Goal: Task Accomplishment & Management: Complete application form

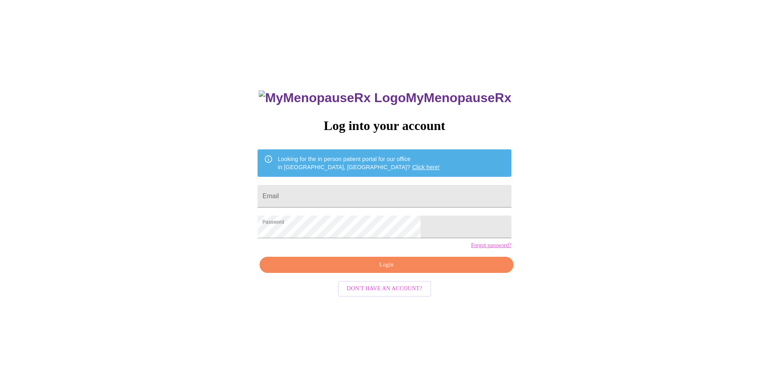
click at [355, 270] on span "Login" at bounding box center [386, 265] width 235 height 10
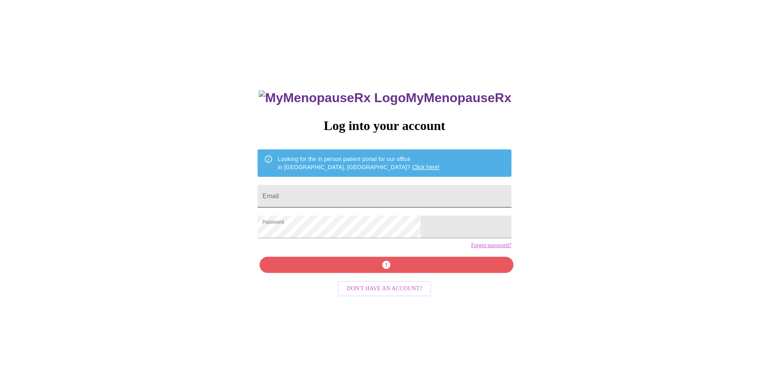
click at [338, 201] on input "Email" at bounding box center [383, 196] width 253 height 23
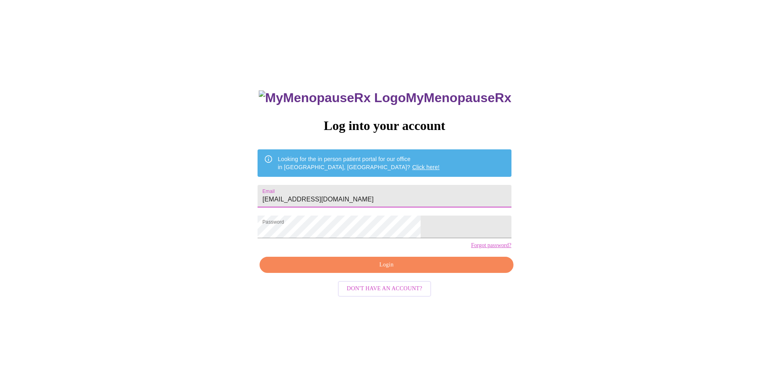
type input "PAULALOPEZ1108@GMAIL.COM"
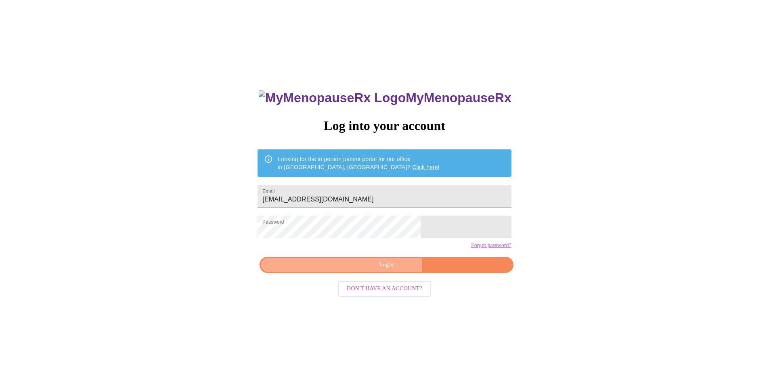
click at [361, 270] on span "Login" at bounding box center [386, 265] width 235 height 10
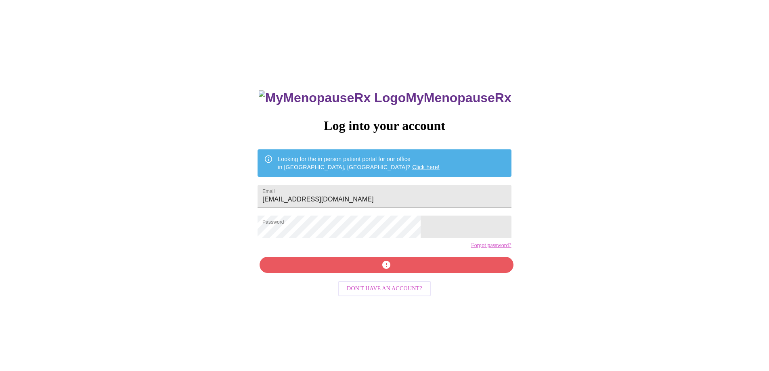
click at [419, 282] on div "MyMenopauseRx Log into your account Looking for the in person patient portal fo…" at bounding box center [384, 262] width 270 height 371
drag, startPoint x: 411, startPoint y: 192, endPoint x: 240, endPoint y: 211, distance: 172.1
click at [240, 211] on div "MyMenopauseRx Log into your account Looking for the in person patient portal fo…" at bounding box center [384, 225] width 762 height 445
click at [558, 216] on div "MyMenopauseRx Log into your account Looking for the in person patient portal fo…" at bounding box center [384, 225] width 762 height 445
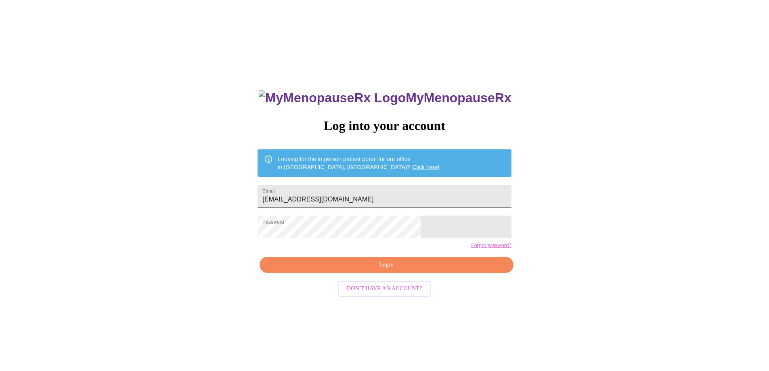
click at [416, 197] on input "PAULALOPEZ1108@GMAIL.COM" at bounding box center [383, 196] width 253 height 23
click at [401, 270] on span "Login" at bounding box center [386, 265] width 235 height 10
click at [435, 185] on input "PAULALOPEZ1108@GMAIL.COM" at bounding box center [383, 196] width 253 height 23
click at [370, 199] on input "Email" at bounding box center [383, 196] width 253 height 23
type input "P"
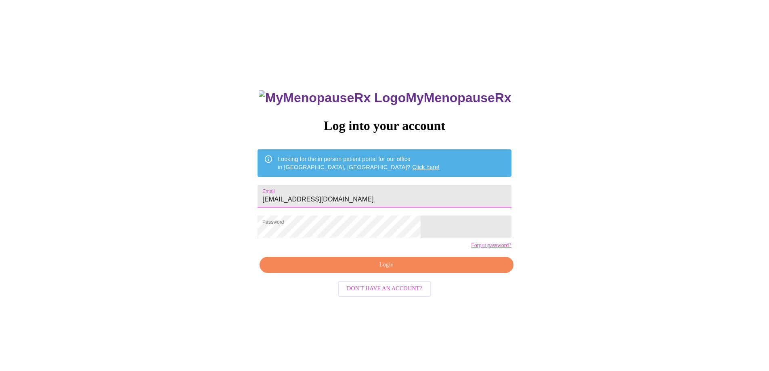
type input "paulalopez1108@gmail.com"
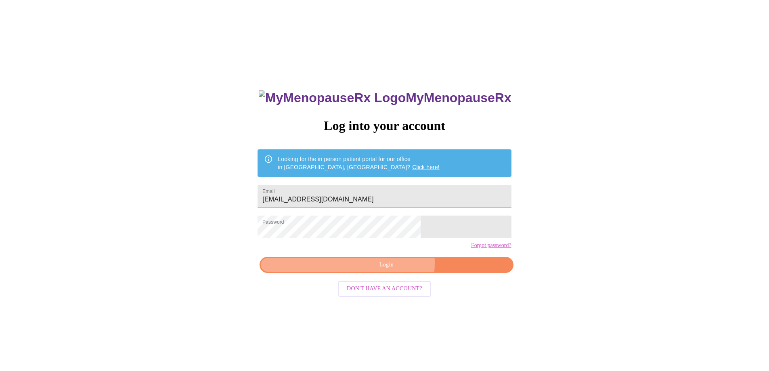
click at [393, 270] on span "Login" at bounding box center [386, 265] width 235 height 10
click at [390, 270] on span "Login" at bounding box center [386, 265] width 235 height 10
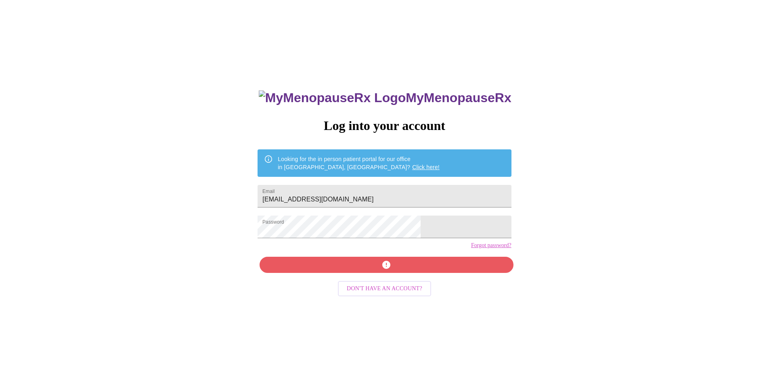
click at [369, 276] on div "MyMenopauseRx Log into your account Looking for the in person patient portal fo…" at bounding box center [384, 262] width 270 height 371
click at [440, 279] on div "MyMenopauseRx Log into your account Looking for the in person patient portal fo…" at bounding box center [384, 262] width 270 height 371
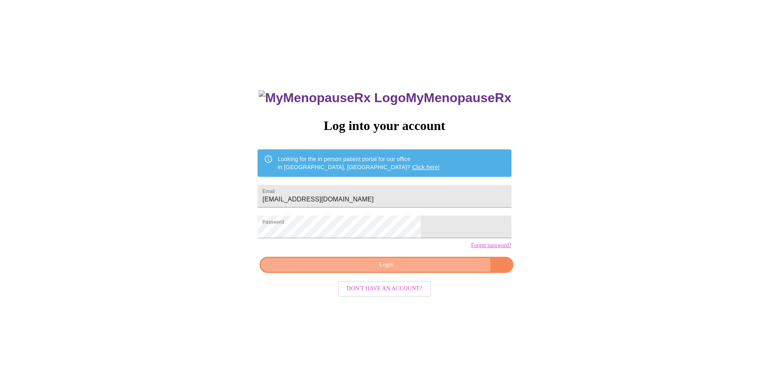
click at [420, 270] on span "Login" at bounding box center [386, 265] width 235 height 10
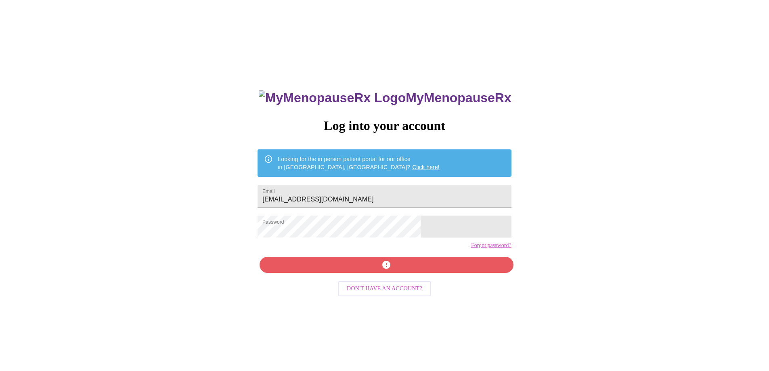
click at [383, 285] on div "MyMenopauseRx Log into your account Looking for the in person patient portal fo…" at bounding box center [384, 262] width 270 height 371
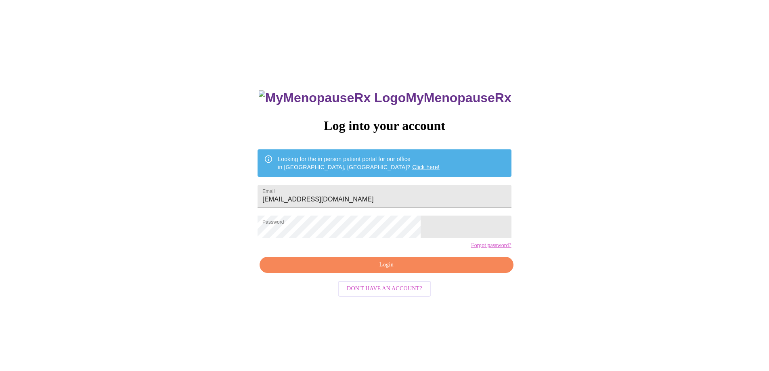
click at [378, 294] on span "Don't have an account?" at bounding box center [384, 289] width 75 height 10
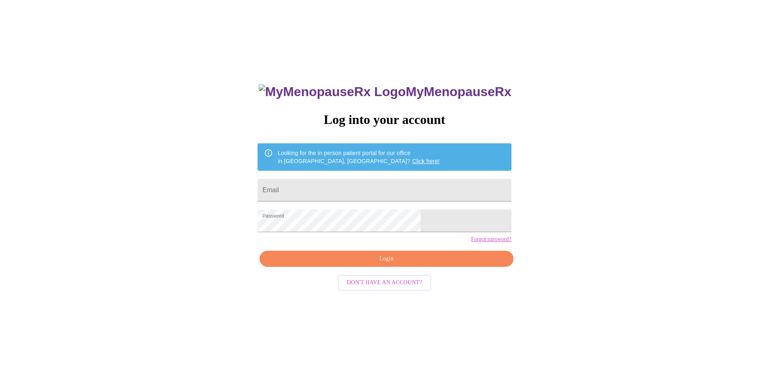
scroll to position [8, 0]
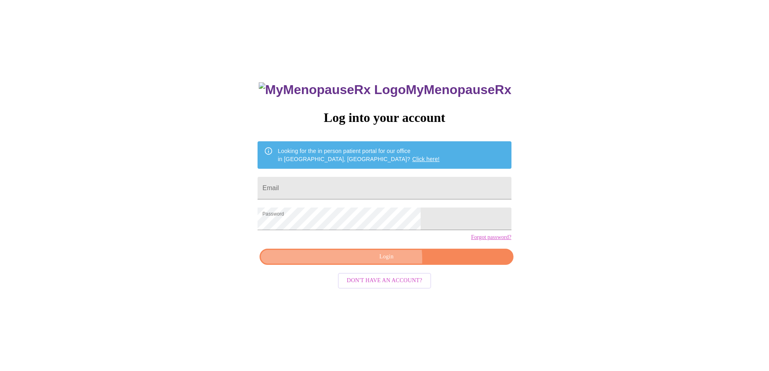
click at [383, 262] on span "Login" at bounding box center [386, 257] width 235 height 10
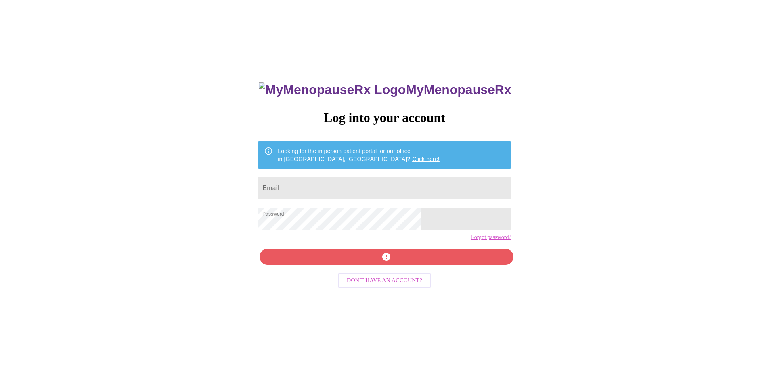
click at [360, 188] on input "Email" at bounding box center [383, 188] width 253 height 23
click at [127, 81] on div "MyMenopauseRx Log into your account Looking for the in person patient portal fo…" at bounding box center [384, 217] width 762 height 445
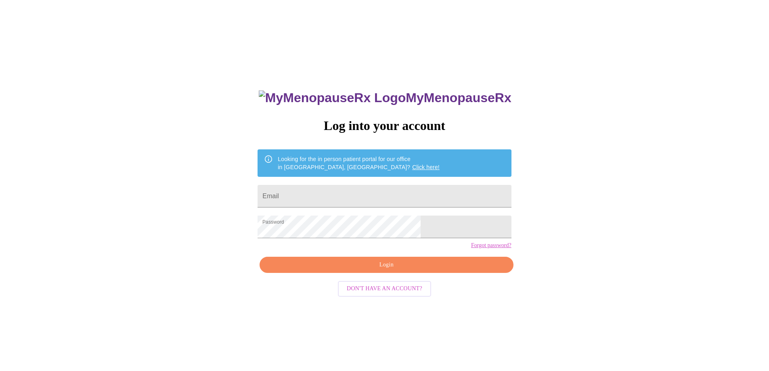
drag, startPoint x: 147, startPoint y: 140, endPoint x: 170, endPoint y: 153, distance: 26.4
click at [148, 142] on div "MyMenopauseRx Log into your account Looking for the in person patient portal fo…" at bounding box center [384, 225] width 762 height 445
